Goal: Task Accomplishment & Management: Complete application form

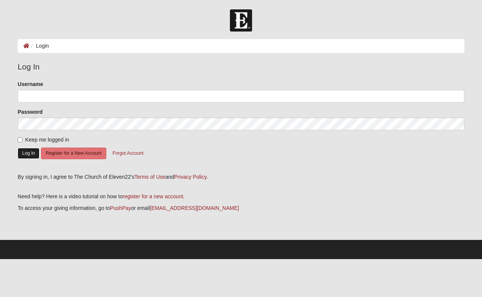
click at [36, 157] on button "Log In" at bounding box center [29, 153] width 22 height 11
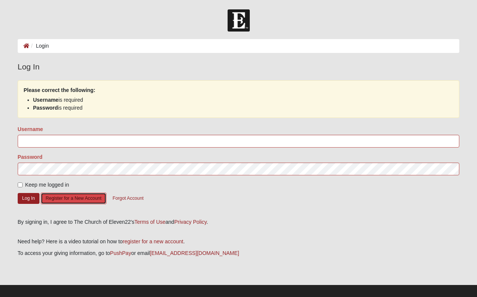
click at [70, 204] on button "Register for a New Account" at bounding box center [73, 199] width 65 height 12
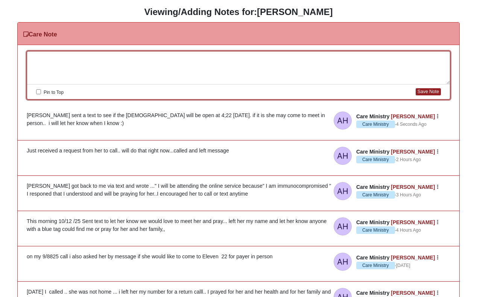
click at [74, 65] on div at bounding box center [238, 67] width 422 height 33
click at [417, 93] on button "Save Note" at bounding box center [427, 91] width 25 height 7
